Goal: Transaction & Acquisition: Download file/media

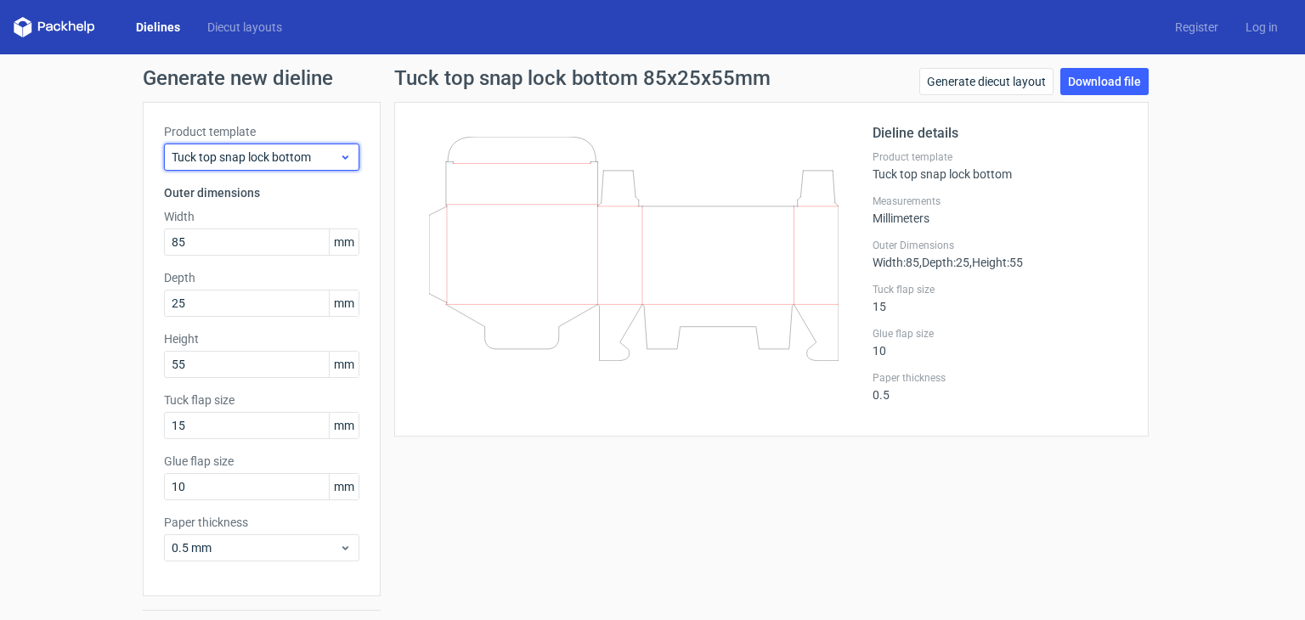
click at [316, 163] on span "Tuck top snap lock bottom" at bounding box center [255, 157] width 167 height 17
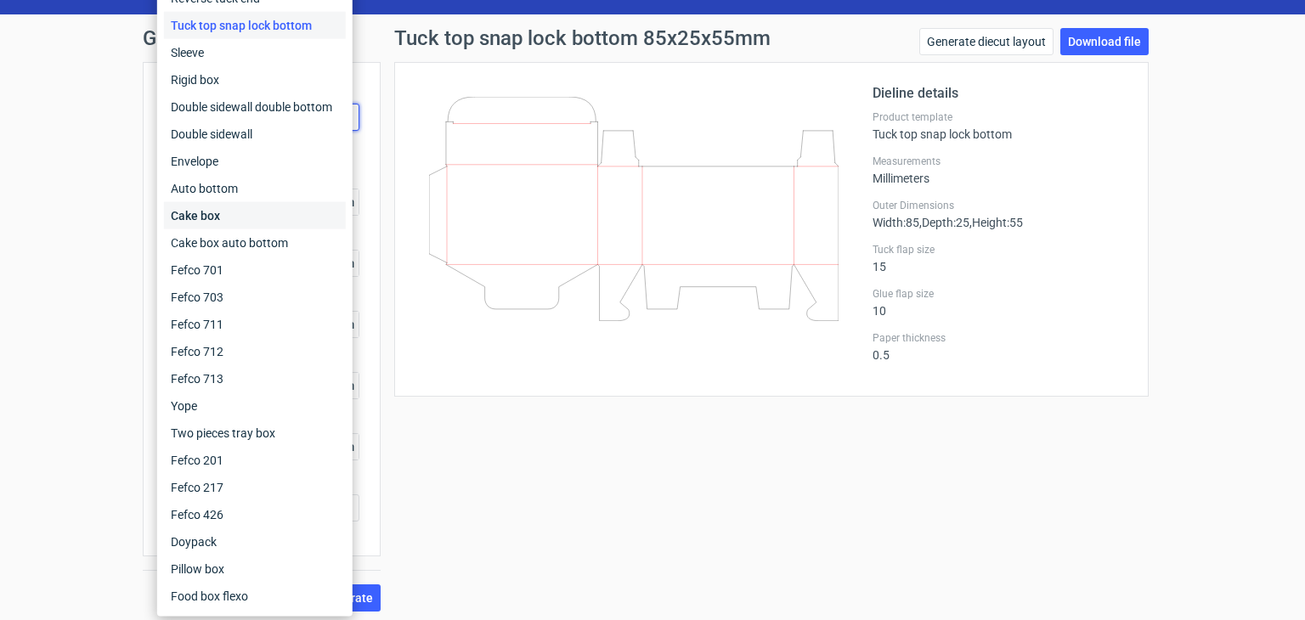
scroll to position [41, 0]
click at [242, 130] on div "Double sidewall" at bounding box center [255, 134] width 182 height 27
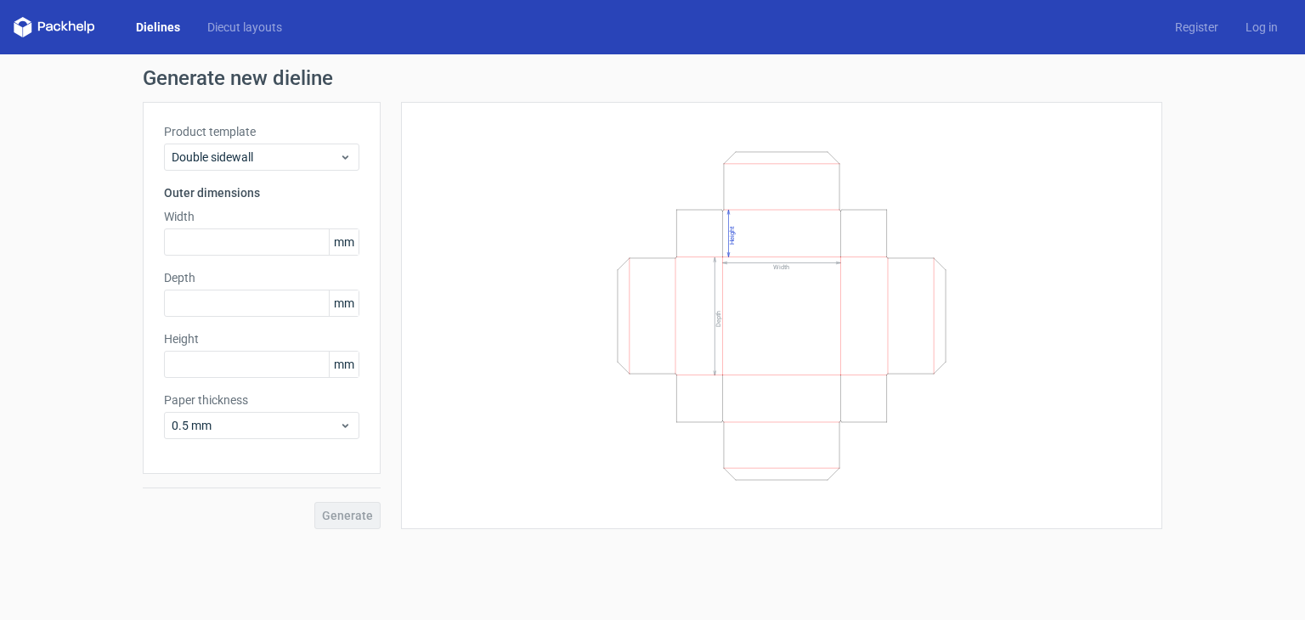
click at [240, 140] on div "Product template Double sidewall" at bounding box center [261, 147] width 195 height 48
click at [240, 152] on span "Double sidewall" at bounding box center [255, 157] width 167 height 17
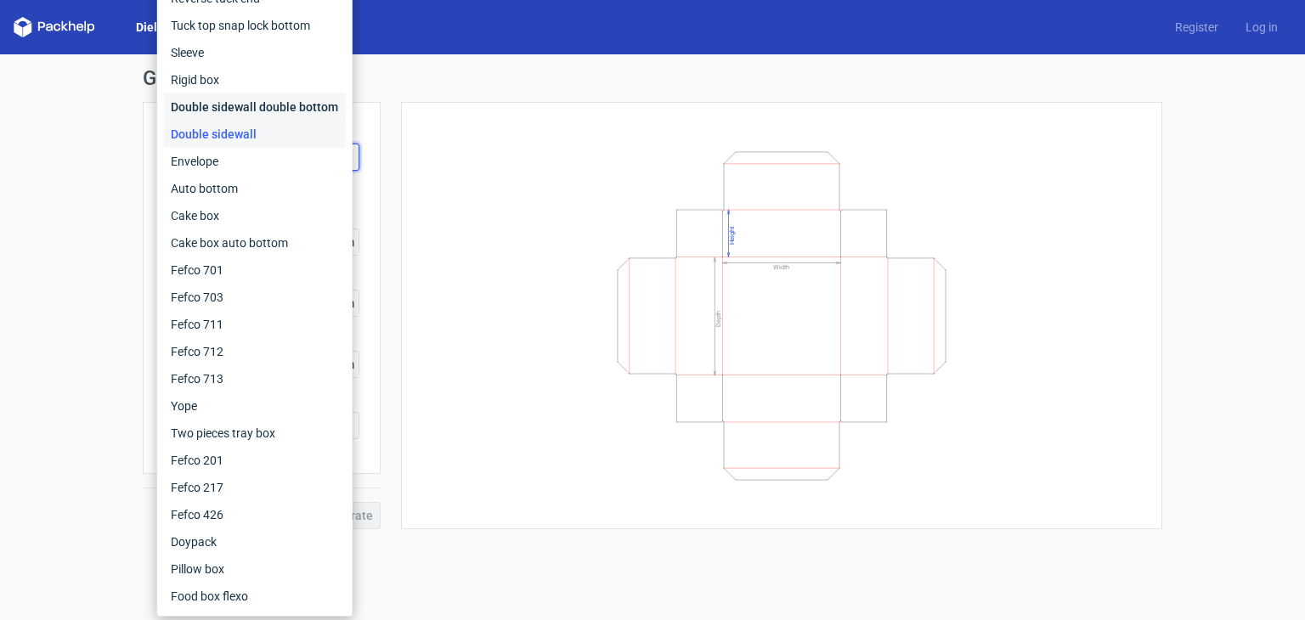
click at [242, 115] on div "Double sidewall double bottom" at bounding box center [255, 106] width 182 height 27
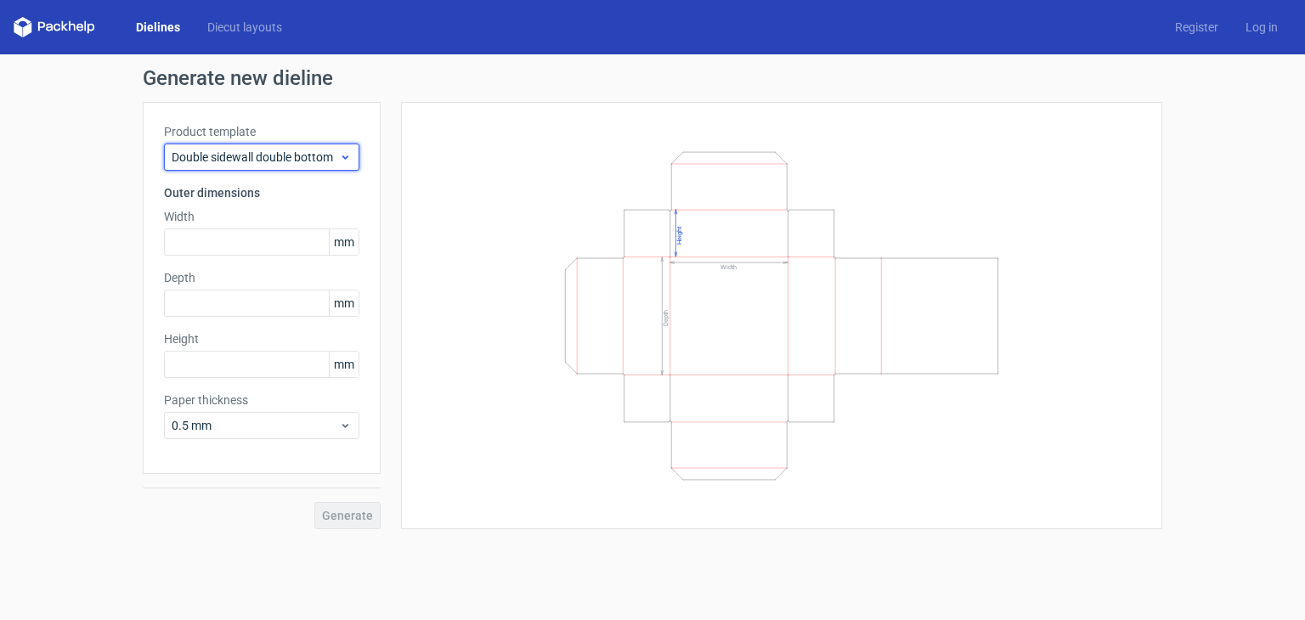
click at [257, 150] on span "Double sidewall double bottom" at bounding box center [255, 157] width 167 height 17
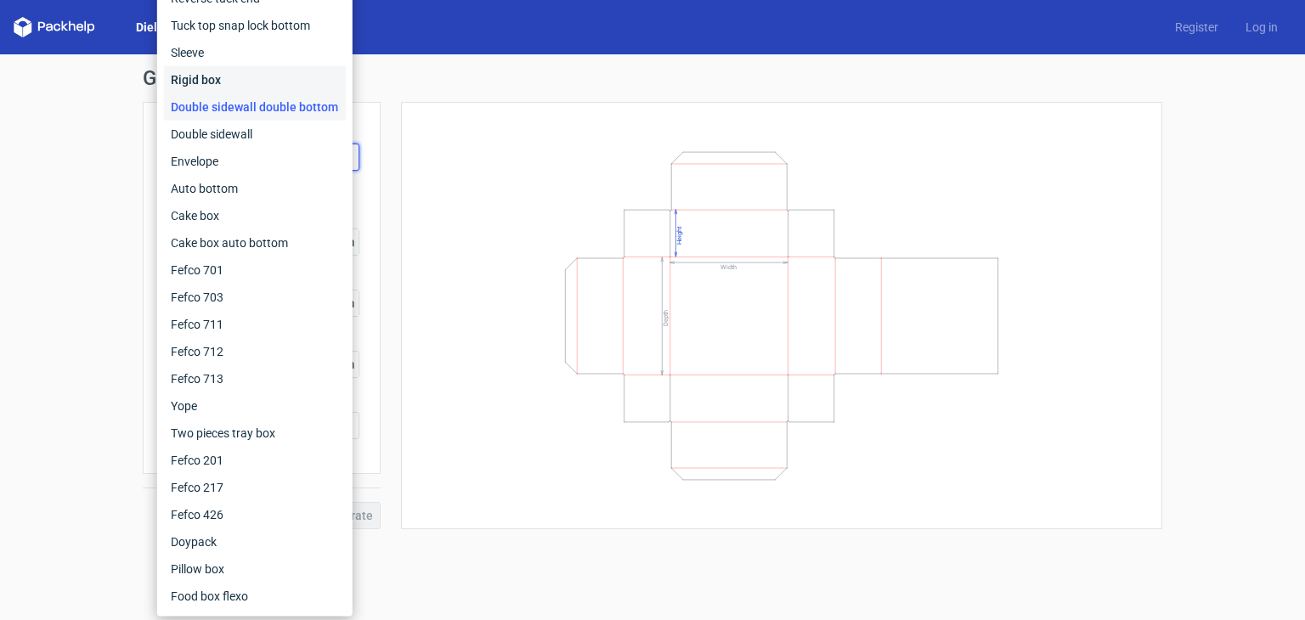
click at [230, 74] on div "Rigid box" at bounding box center [255, 79] width 182 height 27
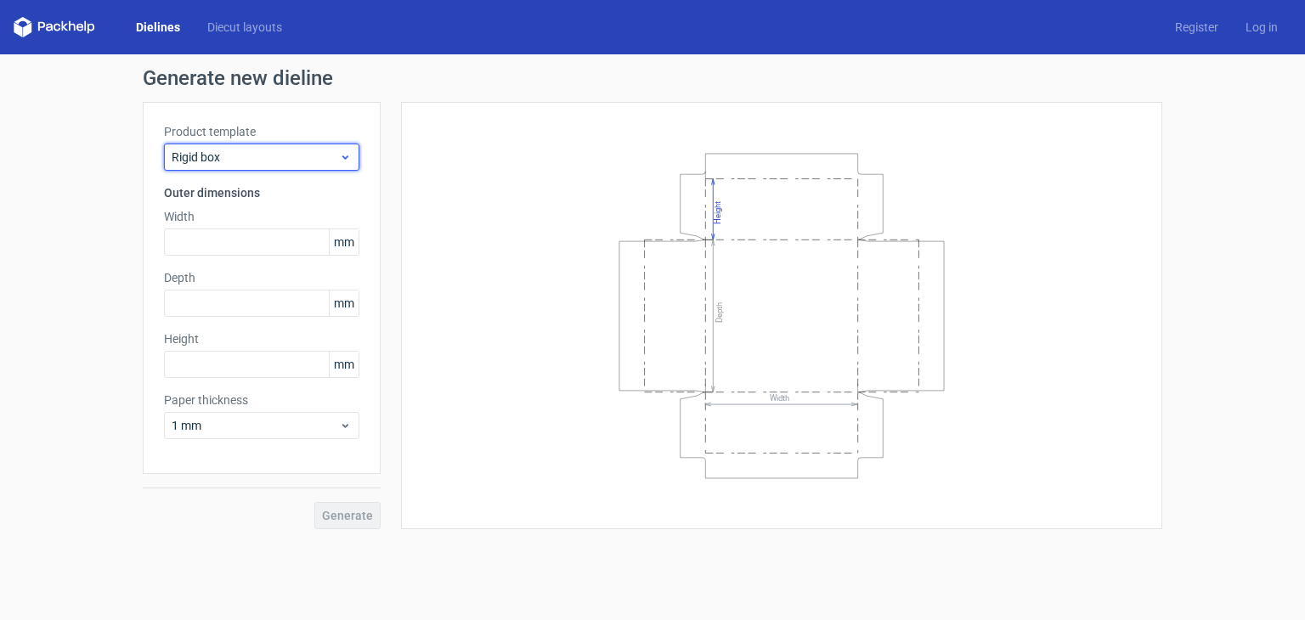
click at [251, 146] on div "Rigid box" at bounding box center [261, 157] width 195 height 27
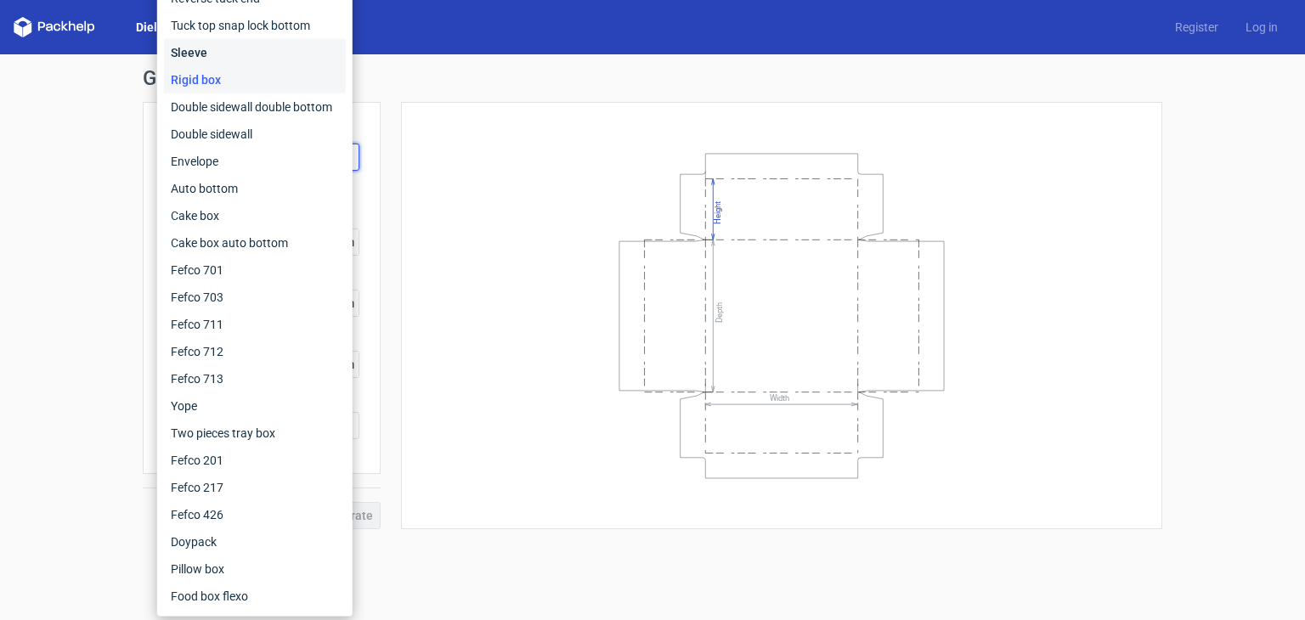
click at [239, 62] on div "Sleeve" at bounding box center [255, 52] width 182 height 27
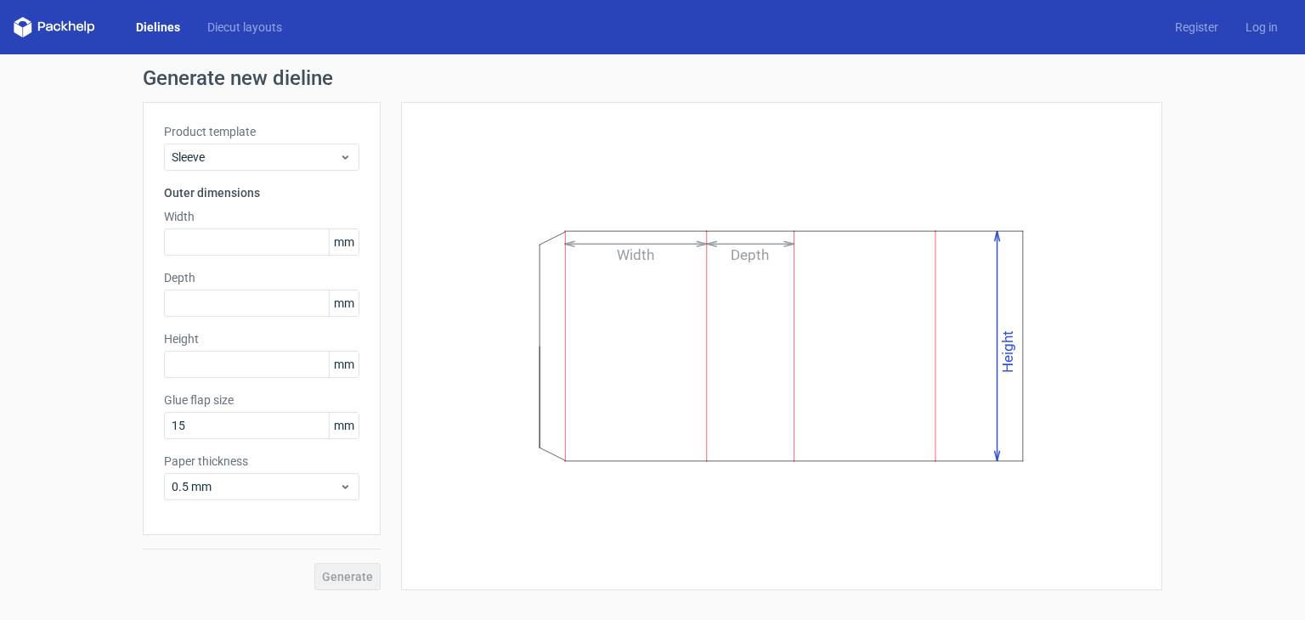
click at [280, 136] on label "Product template" at bounding box center [261, 131] width 195 height 17
click at [282, 144] on div "Sleeve" at bounding box center [261, 157] width 195 height 27
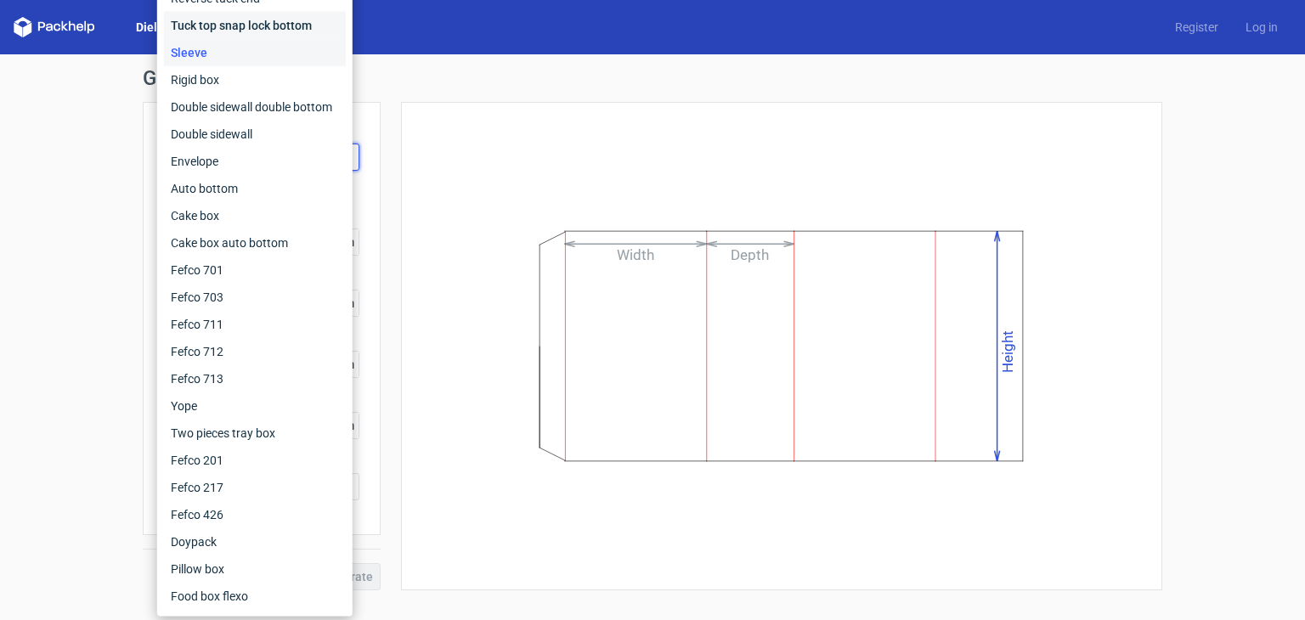
click at [260, 20] on div "Tuck top snap lock bottom" at bounding box center [255, 25] width 182 height 27
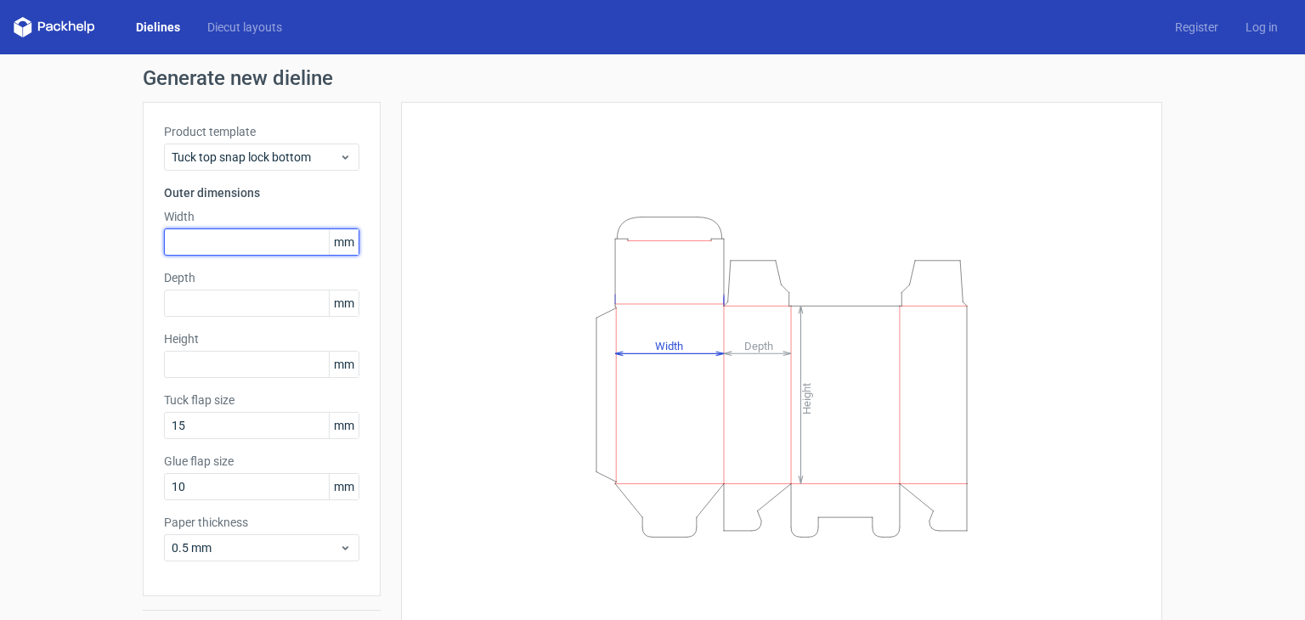
click at [285, 232] on input "text" at bounding box center [261, 242] width 195 height 27
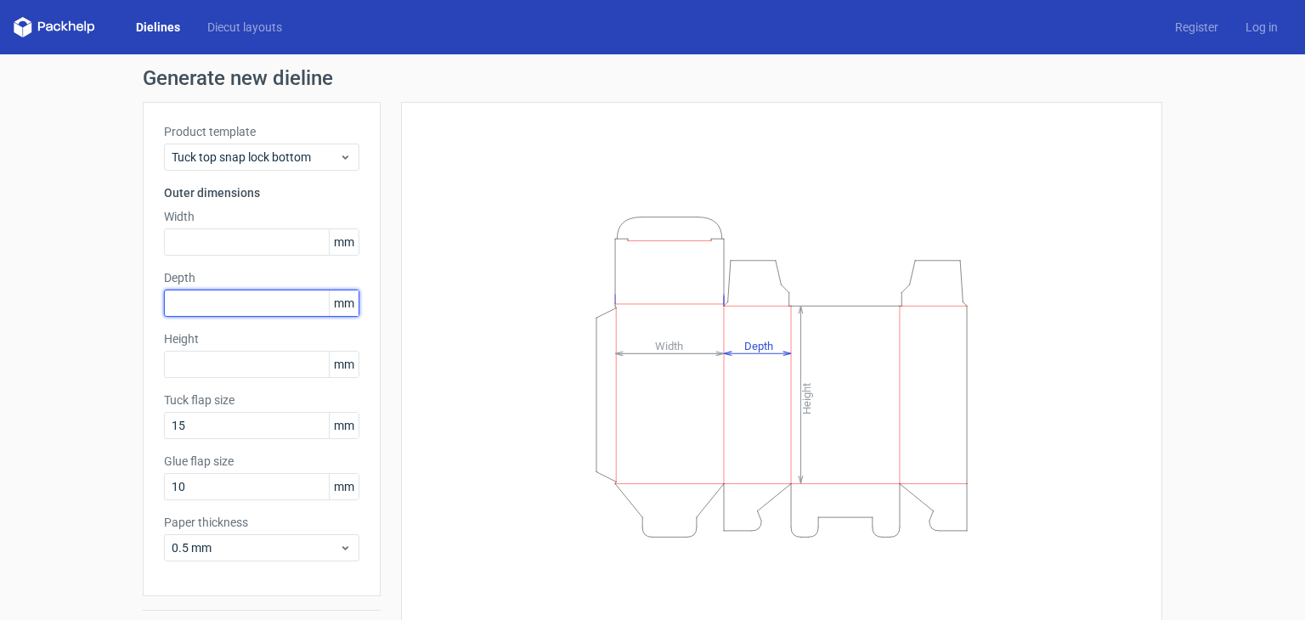
click at [229, 295] on input "text" at bounding box center [261, 303] width 195 height 27
type input "25"
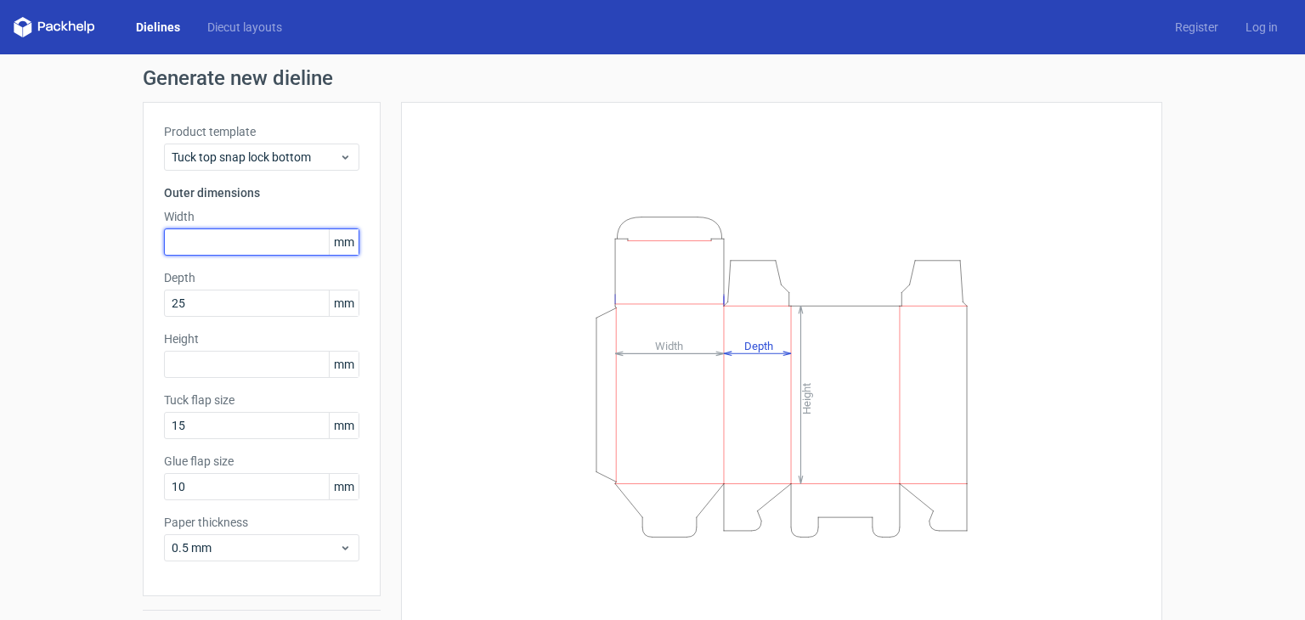
click at [210, 242] on input "text" at bounding box center [261, 242] width 195 height 27
type input "55"
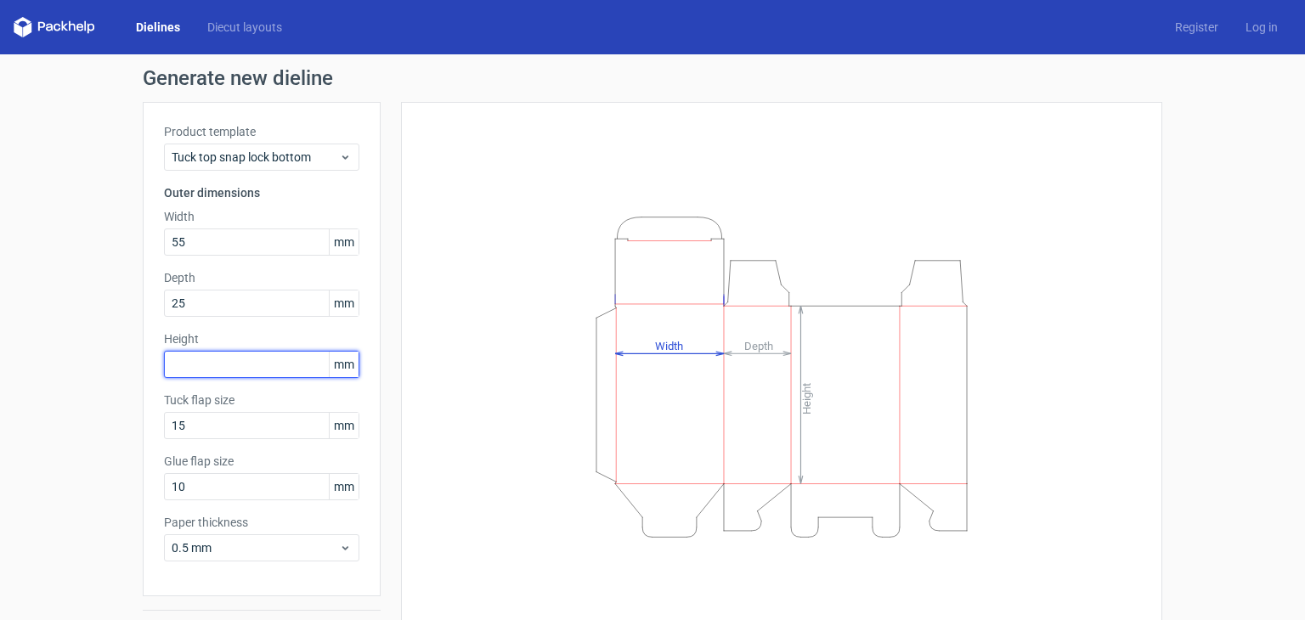
click at [229, 367] on input "text" at bounding box center [261, 364] width 195 height 27
type input "5"
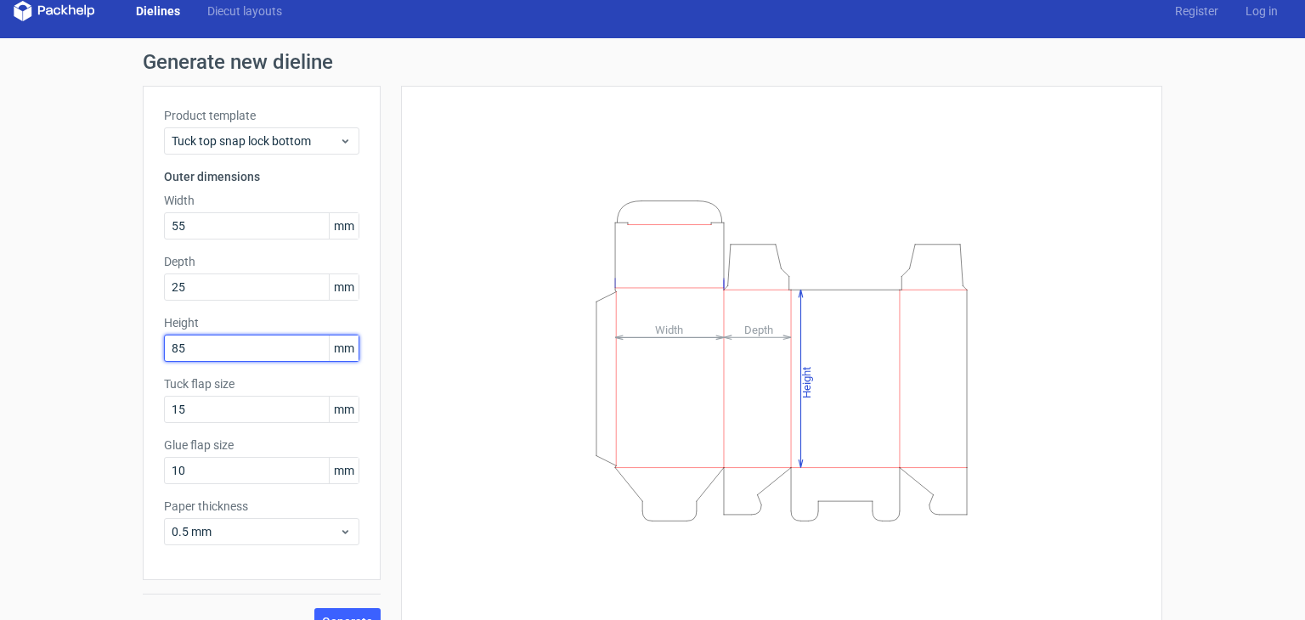
scroll to position [44, 0]
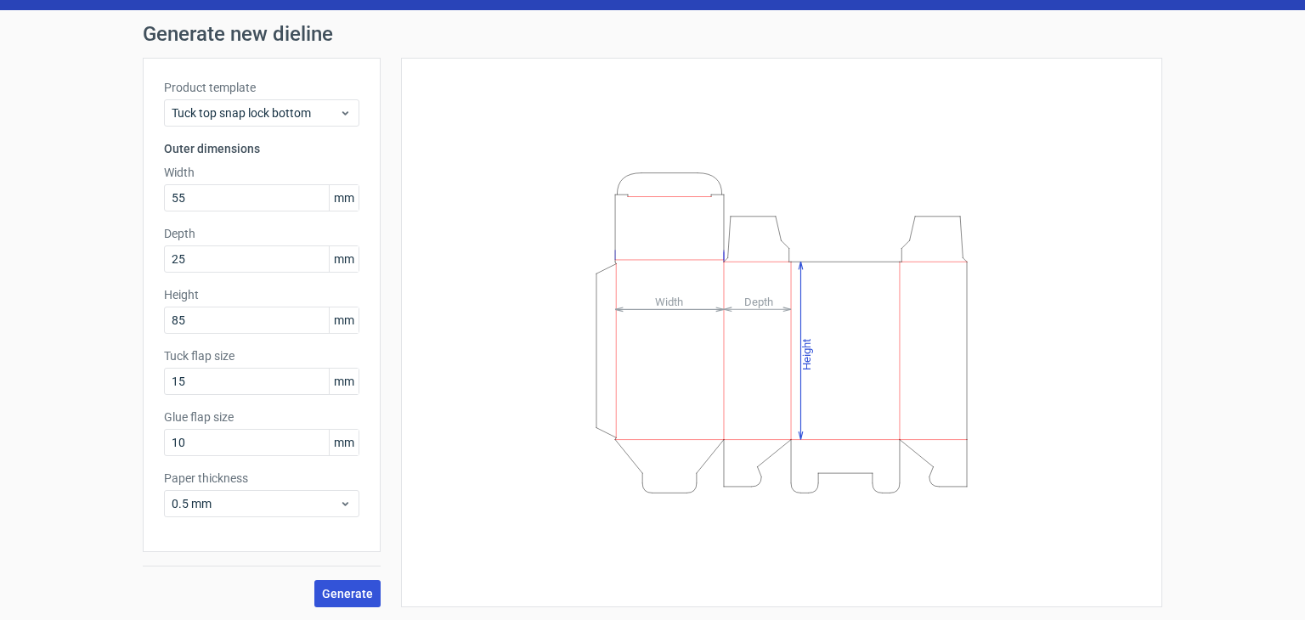
click at [336, 591] on span "Generate" at bounding box center [347, 594] width 51 height 12
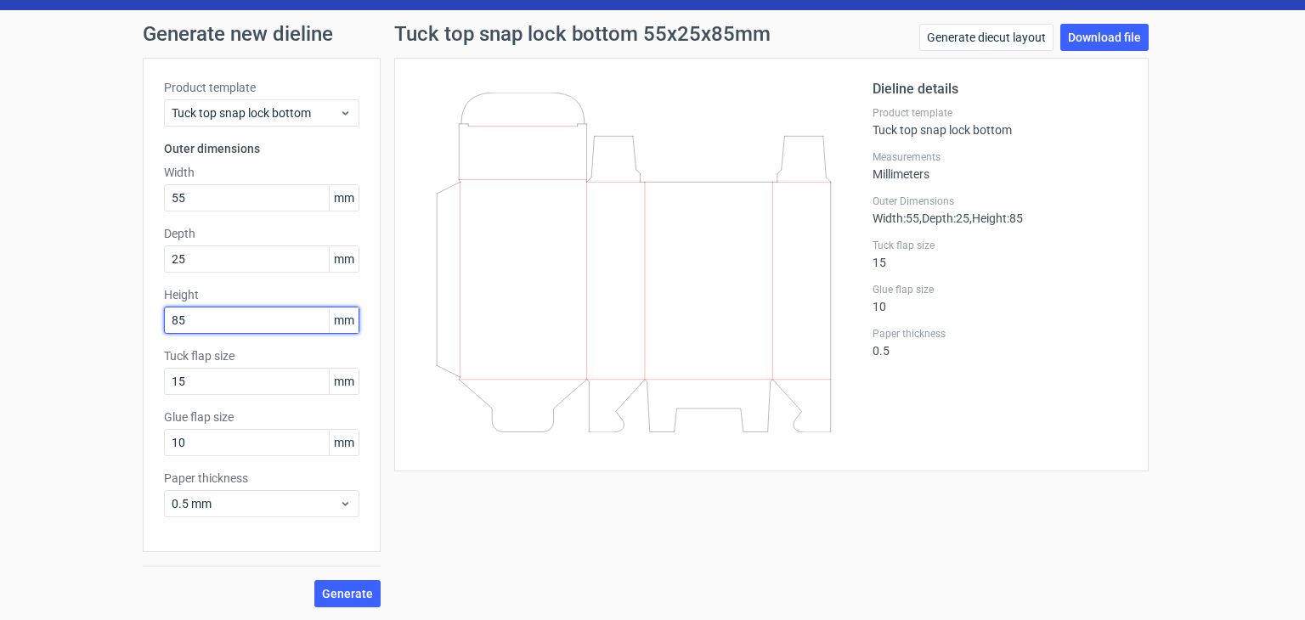
click at [203, 317] on input "85" at bounding box center [261, 320] width 195 height 27
type input "55"
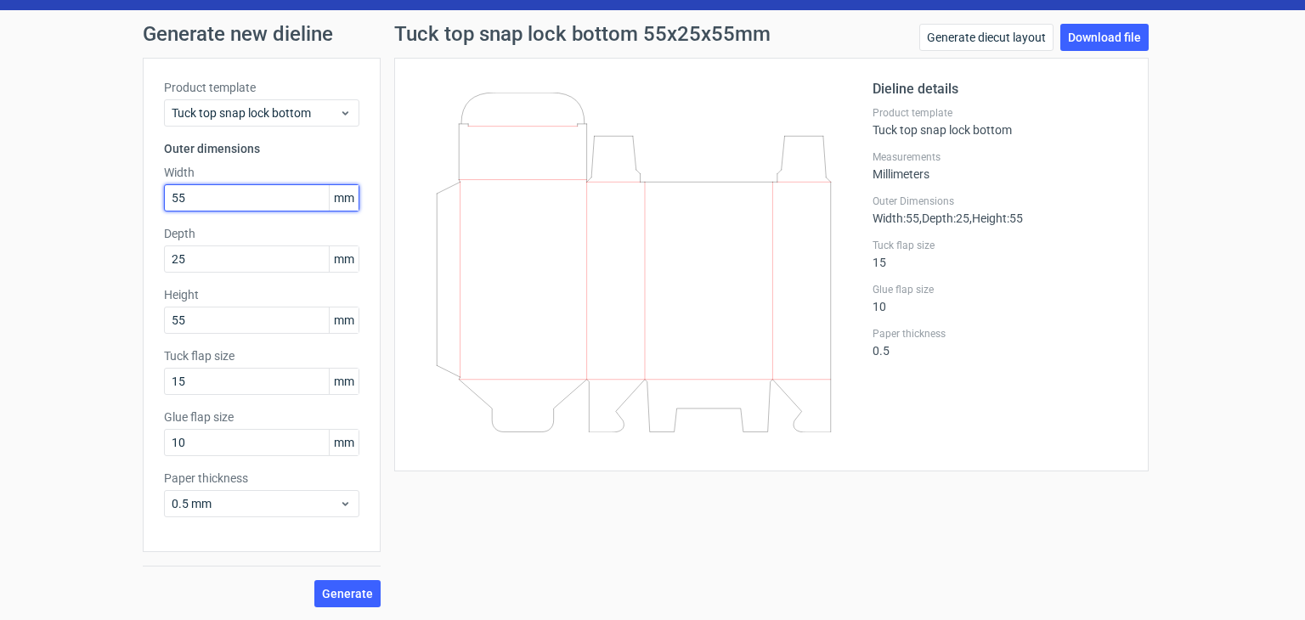
click at [228, 205] on input "55" at bounding box center [261, 197] width 195 height 27
type input "85"
click at [330, 590] on span "Generate" at bounding box center [347, 594] width 51 height 12
click at [962, 131] on div "Product template Tuck top snap lock bottom" at bounding box center [1000, 121] width 255 height 31
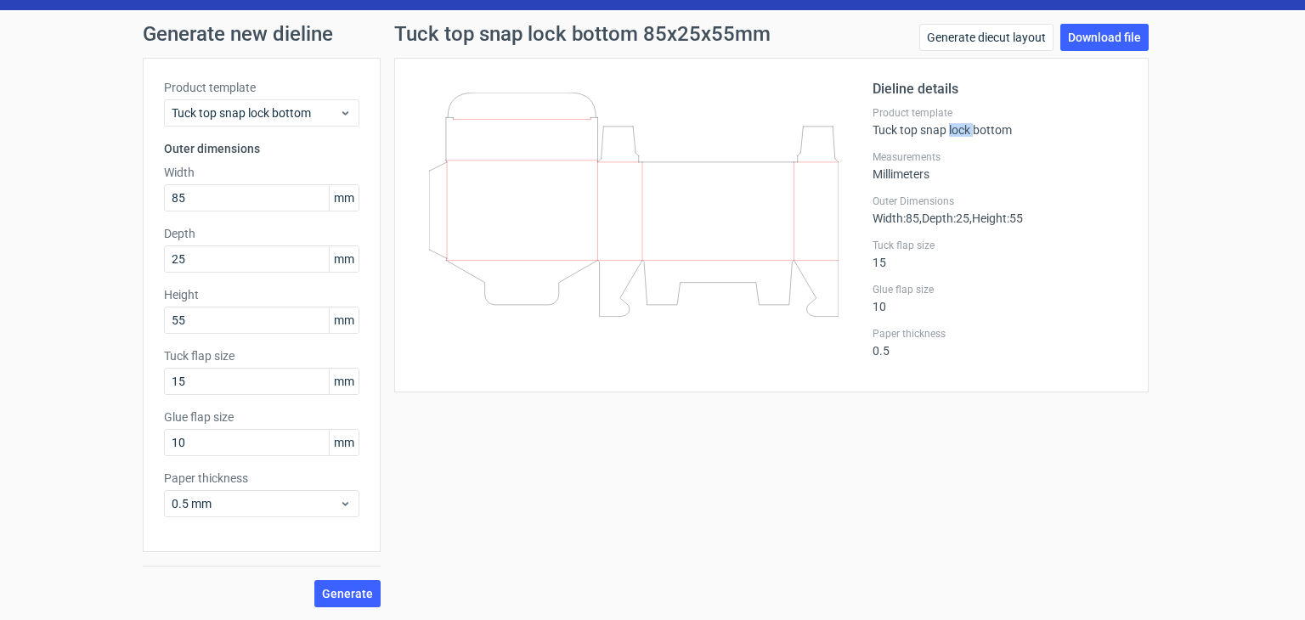
click at [962, 131] on div "Product template Tuck top snap lock bottom" at bounding box center [1000, 121] width 255 height 31
click at [1087, 36] on link "Download file" at bounding box center [1104, 37] width 88 height 27
